Goal: Information Seeking & Learning: Learn about a topic

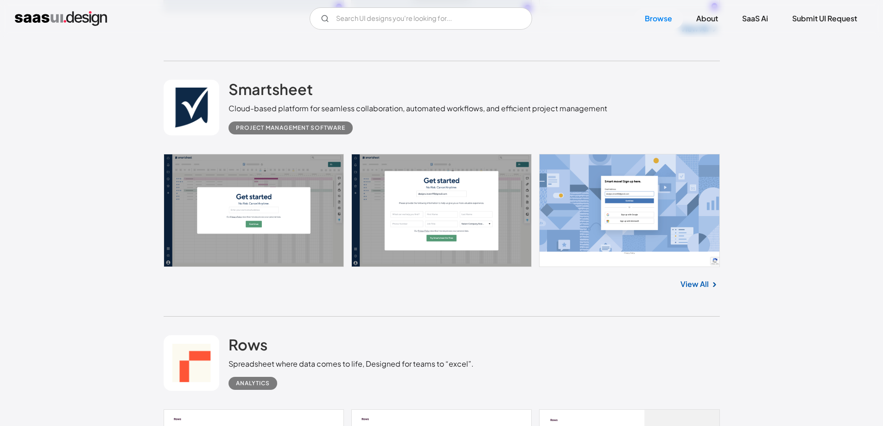
scroll to position [464, 0]
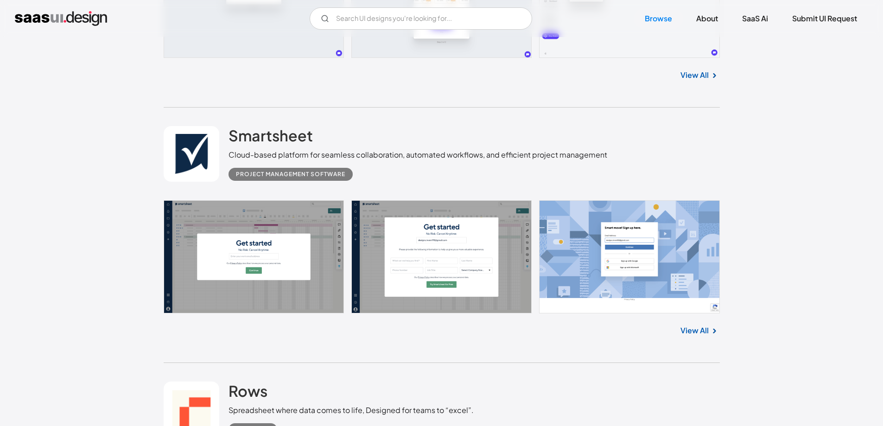
click at [276, 175] on div "Project Management Software" at bounding box center [290, 174] width 109 height 11
click at [227, 251] on link at bounding box center [442, 256] width 556 height 113
click at [698, 331] on link "View All" at bounding box center [695, 330] width 28 height 11
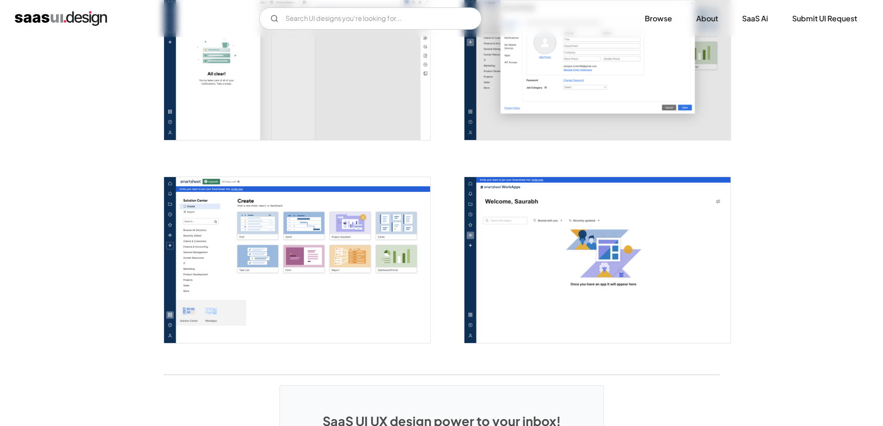
scroll to position [2532, 0]
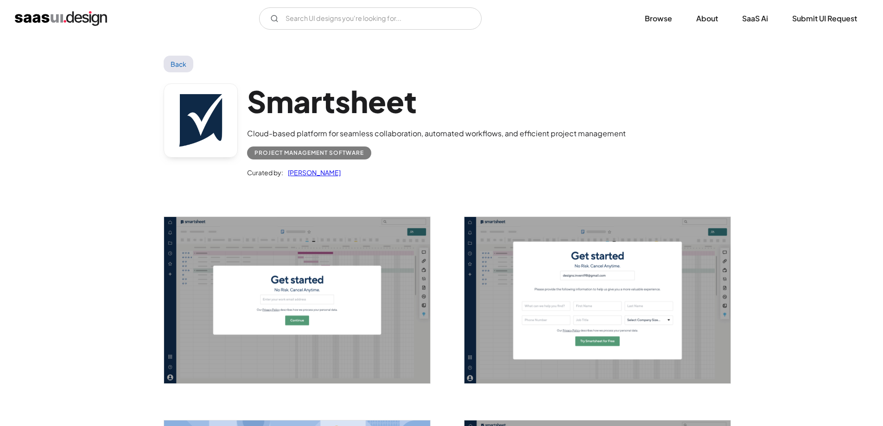
click at [264, 266] on img "open lightbox" at bounding box center [297, 300] width 266 height 166
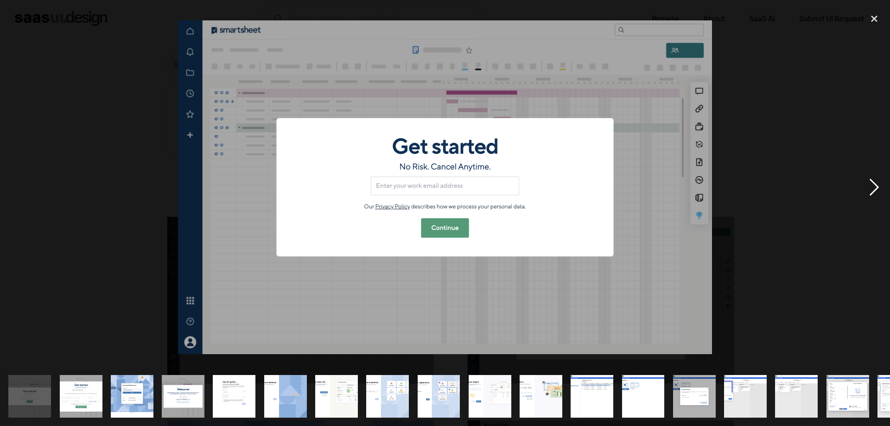
click at [873, 185] on div "next image" at bounding box center [875, 187] width 32 height 358
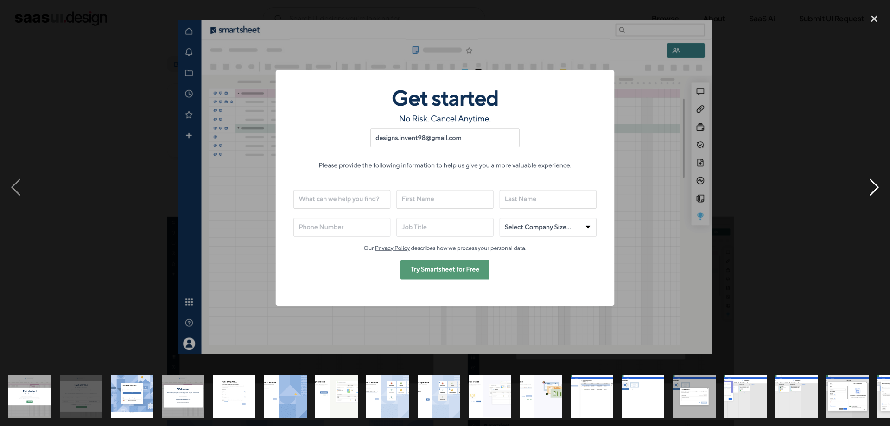
click at [873, 185] on div "next image" at bounding box center [875, 187] width 32 height 358
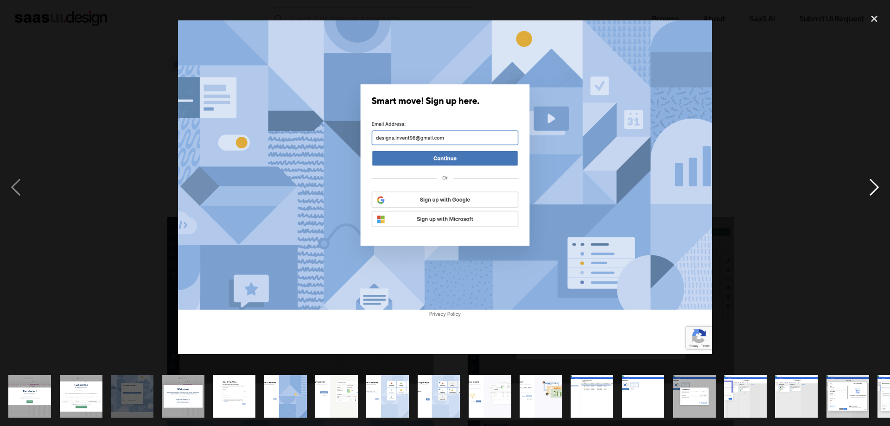
click at [873, 185] on div "next image" at bounding box center [875, 187] width 32 height 358
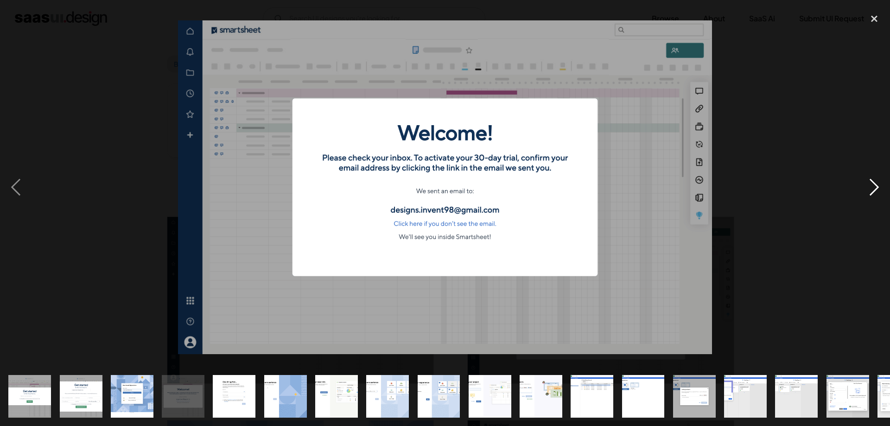
click at [873, 185] on div "next image" at bounding box center [875, 187] width 32 height 358
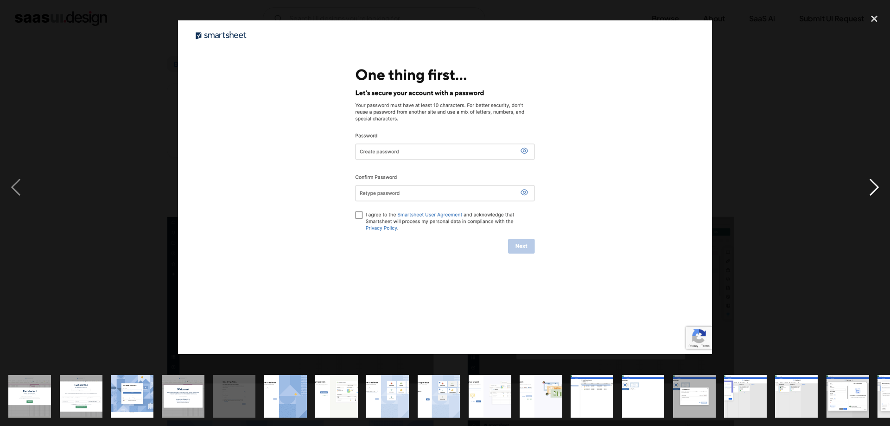
click at [873, 185] on div "next image" at bounding box center [875, 187] width 32 height 358
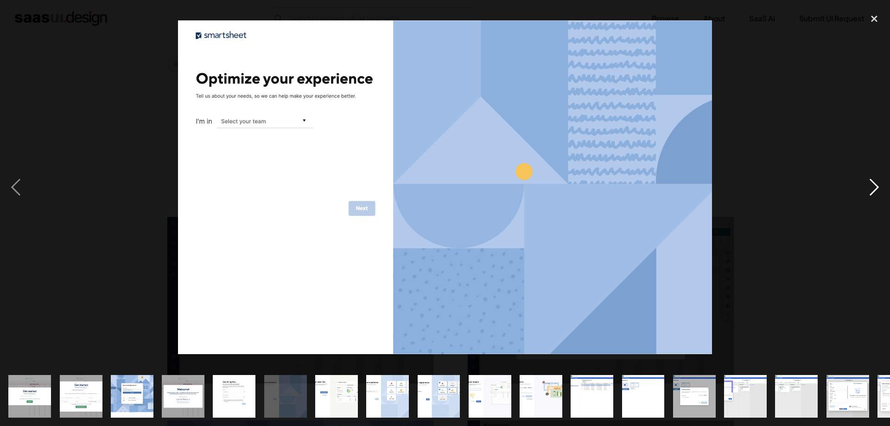
click at [873, 185] on div "next image" at bounding box center [875, 187] width 32 height 358
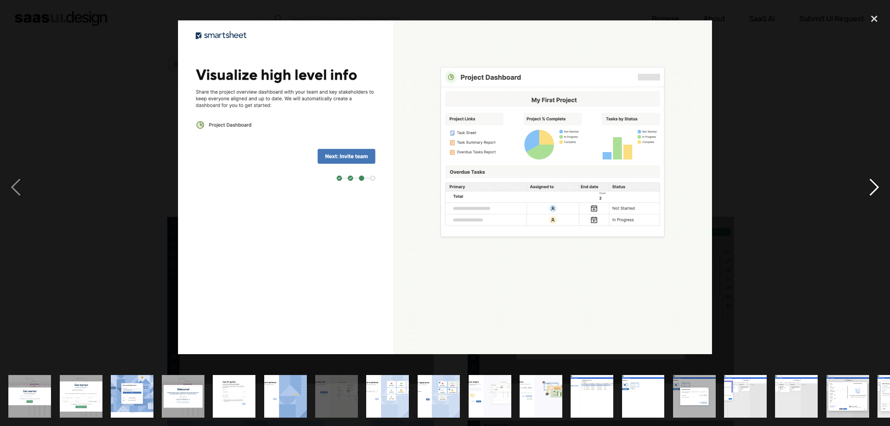
click at [873, 185] on div "next image" at bounding box center [875, 187] width 32 height 358
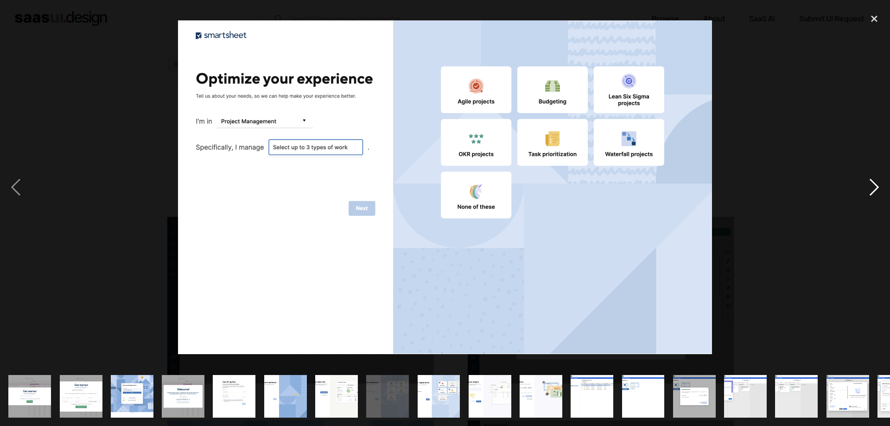
click at [873, 185] on div "next image" at bounding box center [875, 187] width 32 height 358
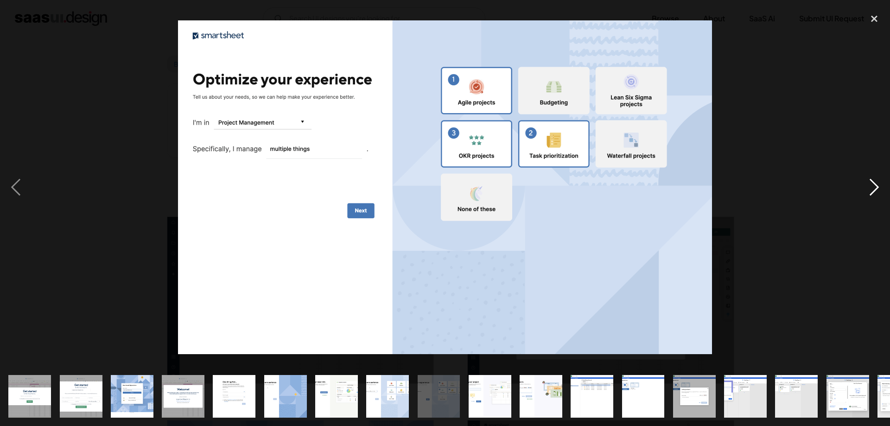
click at [873, 185] on div "next image" at bounding box center [875, 187] width 32 height 358
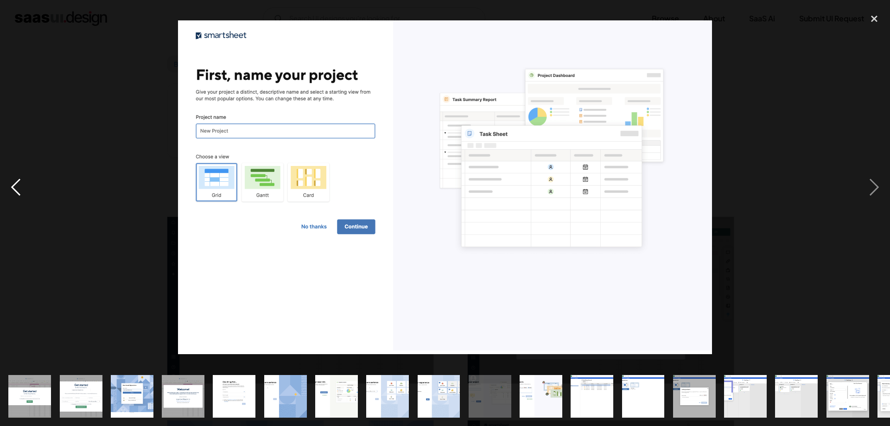
click at [27, 13] on div "previous image" at bounding box center [16, 187] width 32 height 358
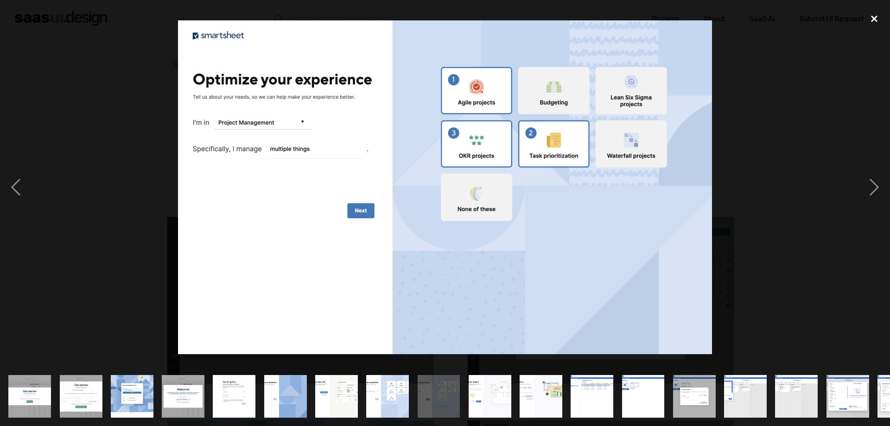
click at [874, 18] on div "close lightbox" at bounding box center [875, 18] width 32 height 20
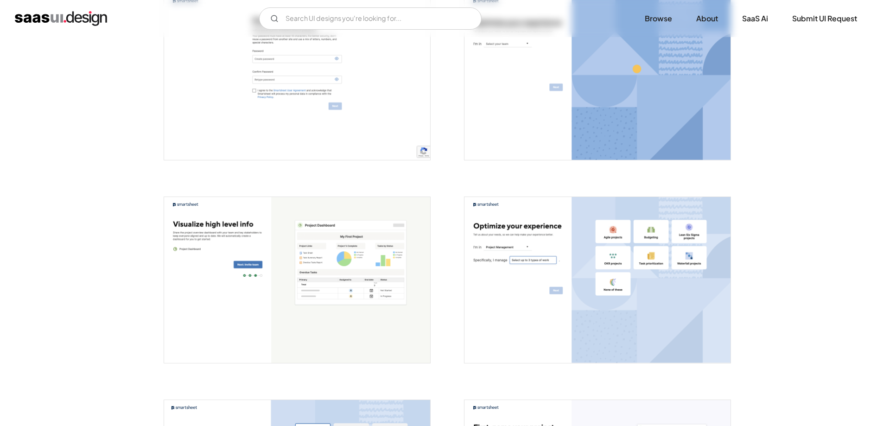
scroll to position [492, 0]
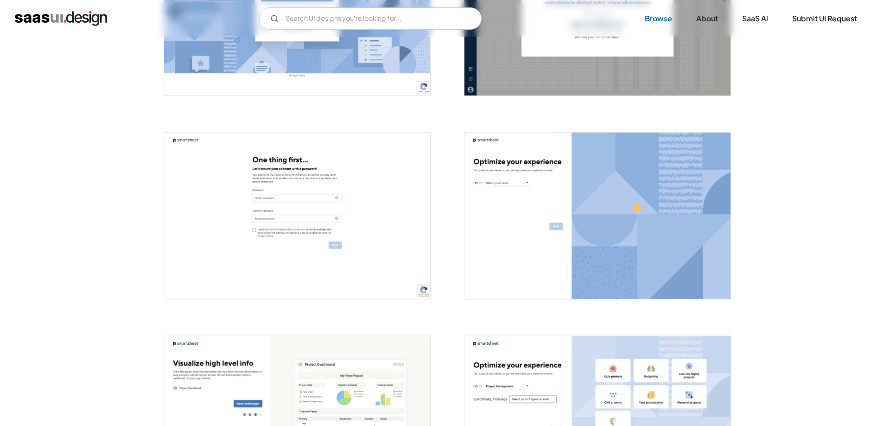
click at [662, 19] on link "Browse" at bounding box center [659, 18] width 50 height 20
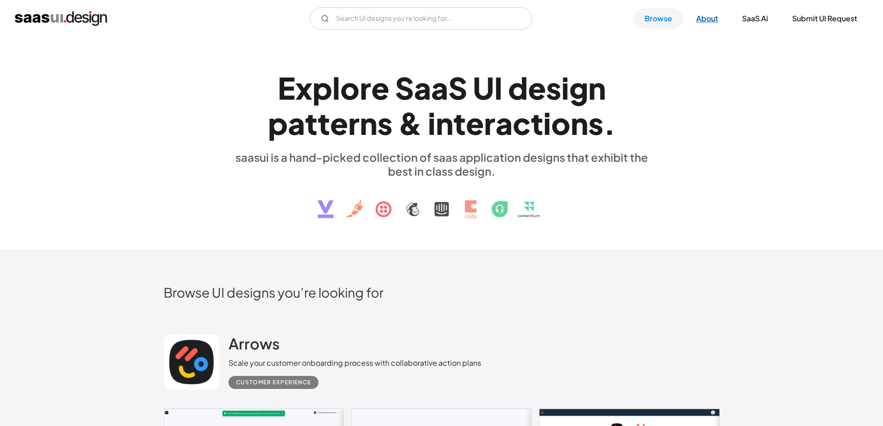
click at [703, 21] on link "About" at bounding box center [707, 18] width 44 height 20
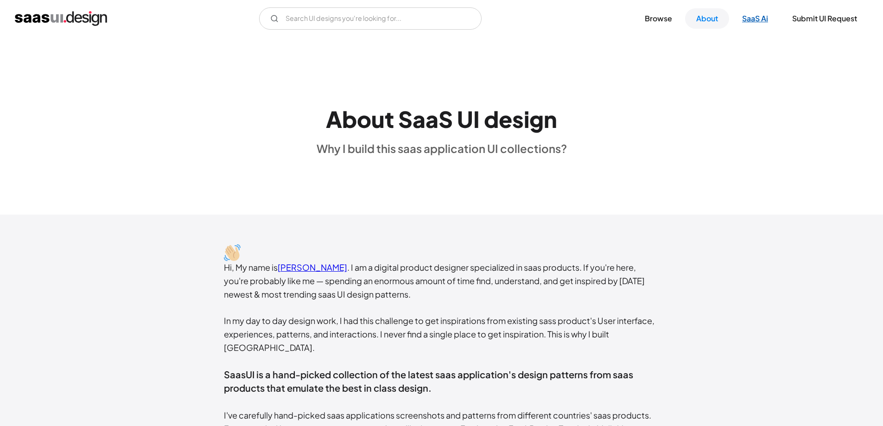
click at [748, 19] on link "SaaS Ai" at bounding box center [755, 18] width 48 height 20
